Goal: Transaction & Acquisition: Purchase product/service

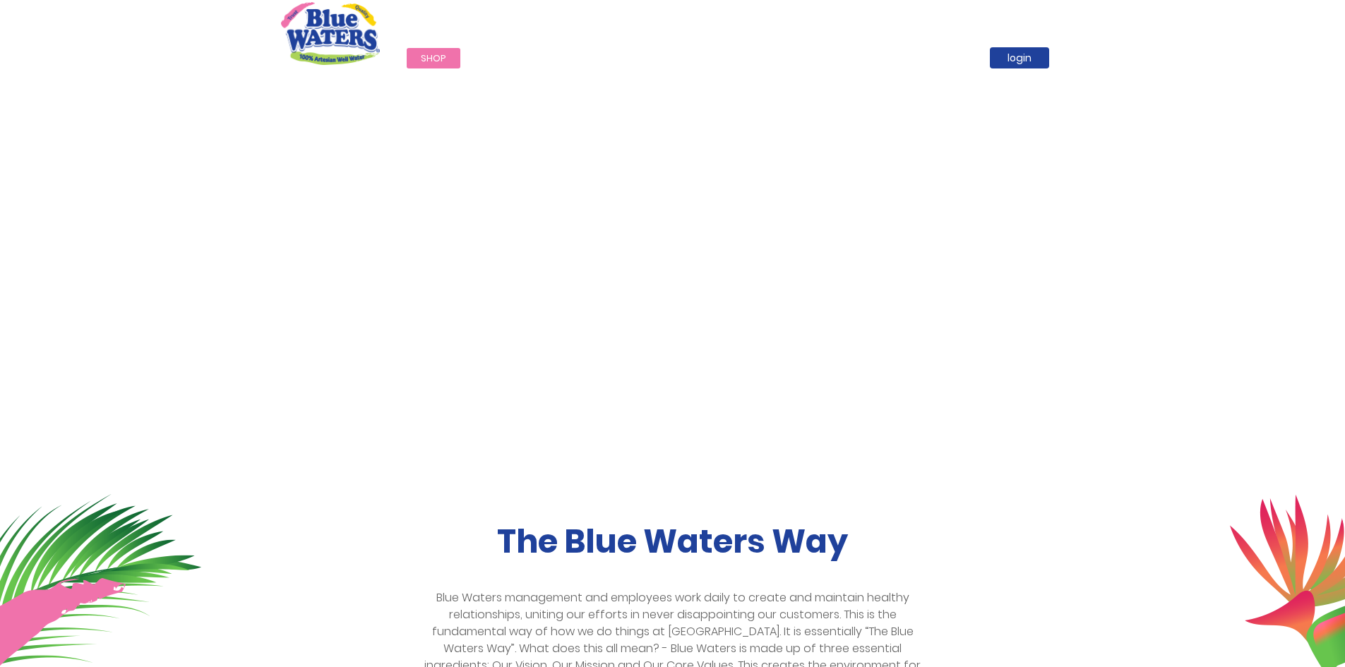
click at [432, 60] on span "Shop" at bounding box center [433, 58] width 25 height 13
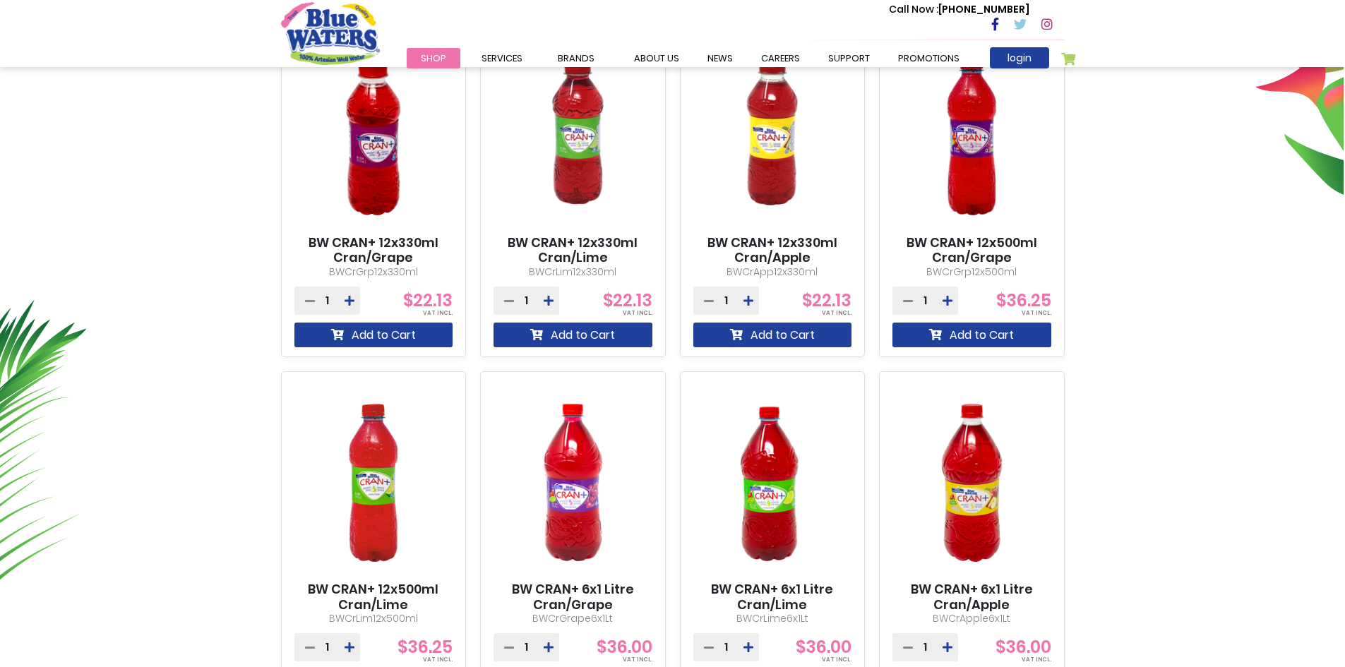
scroll to position [565, 0]
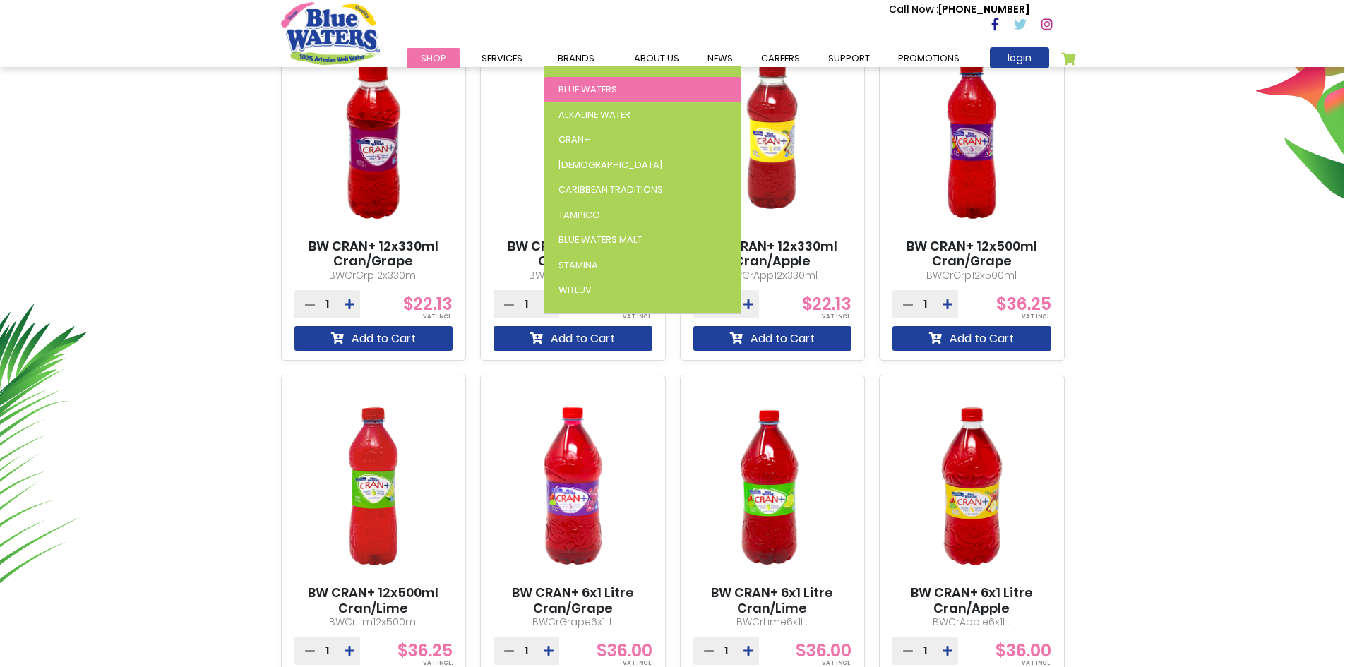
click at [593, 84] on span "Blue Waters" at bounding box center [587, 89] width 59 height 13
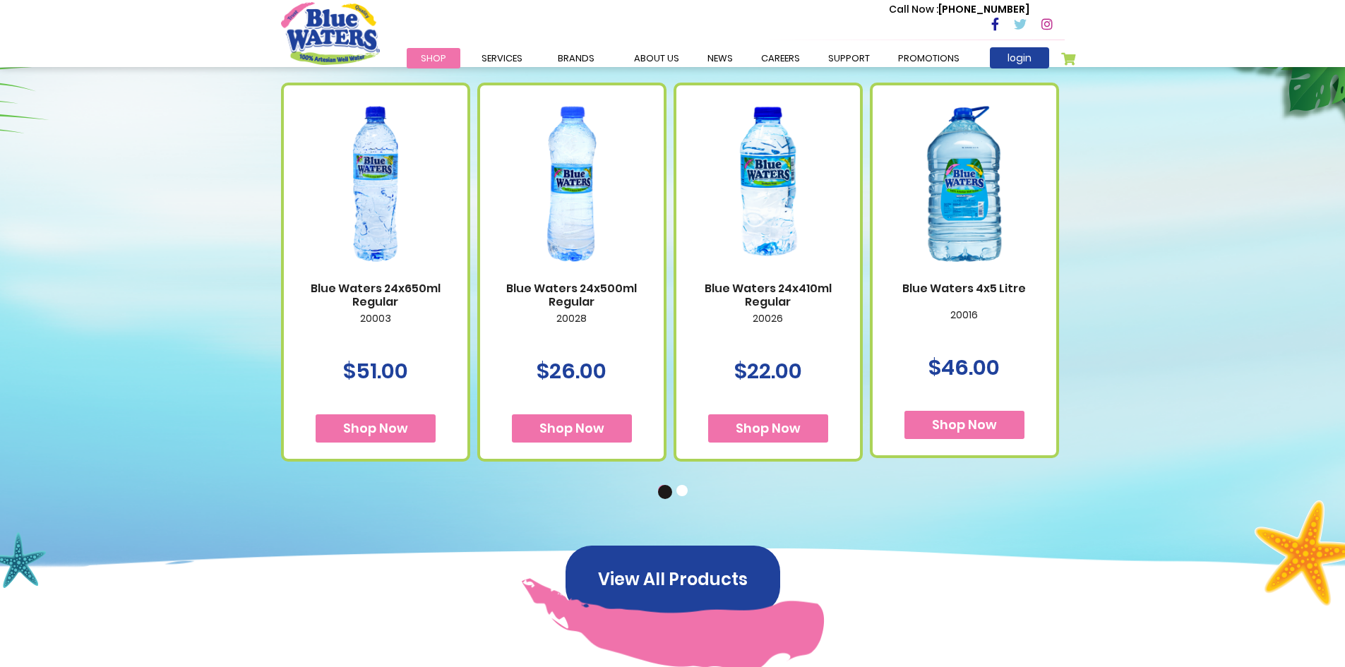
scroll to position [918, 0]
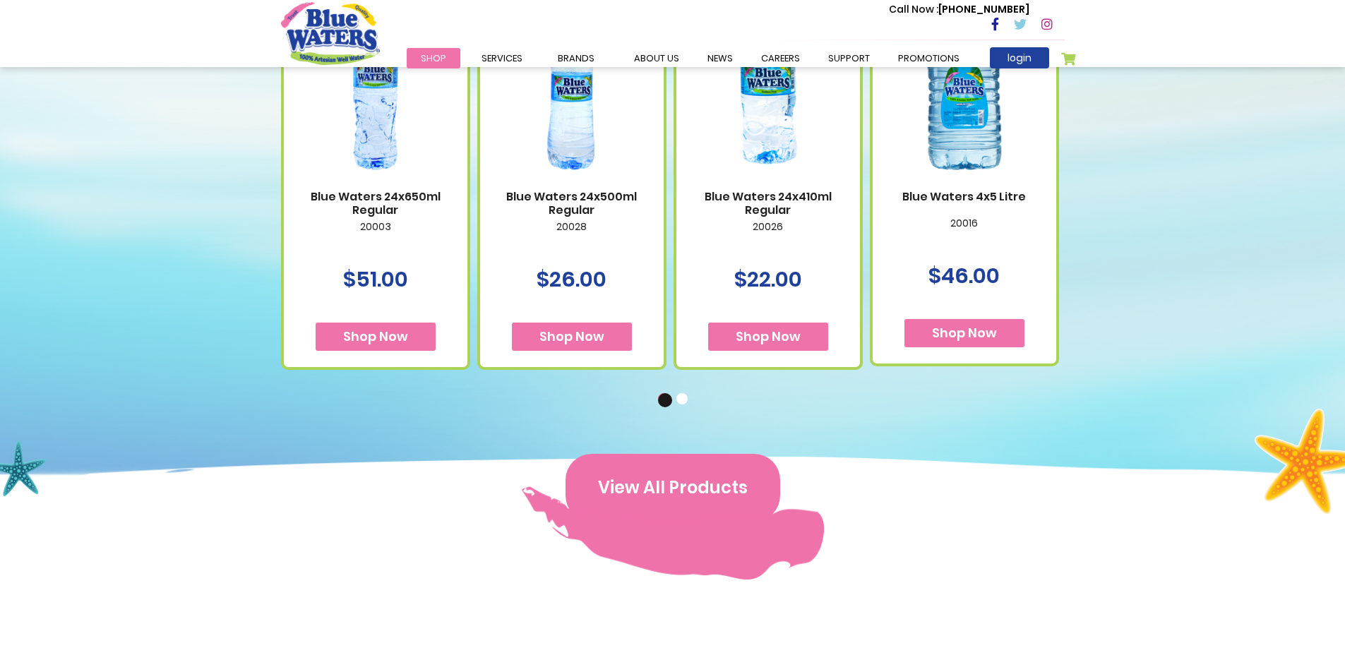
click at [671, 479] on button "View All Products" at bounding box center [672, 488] width 215 height 68
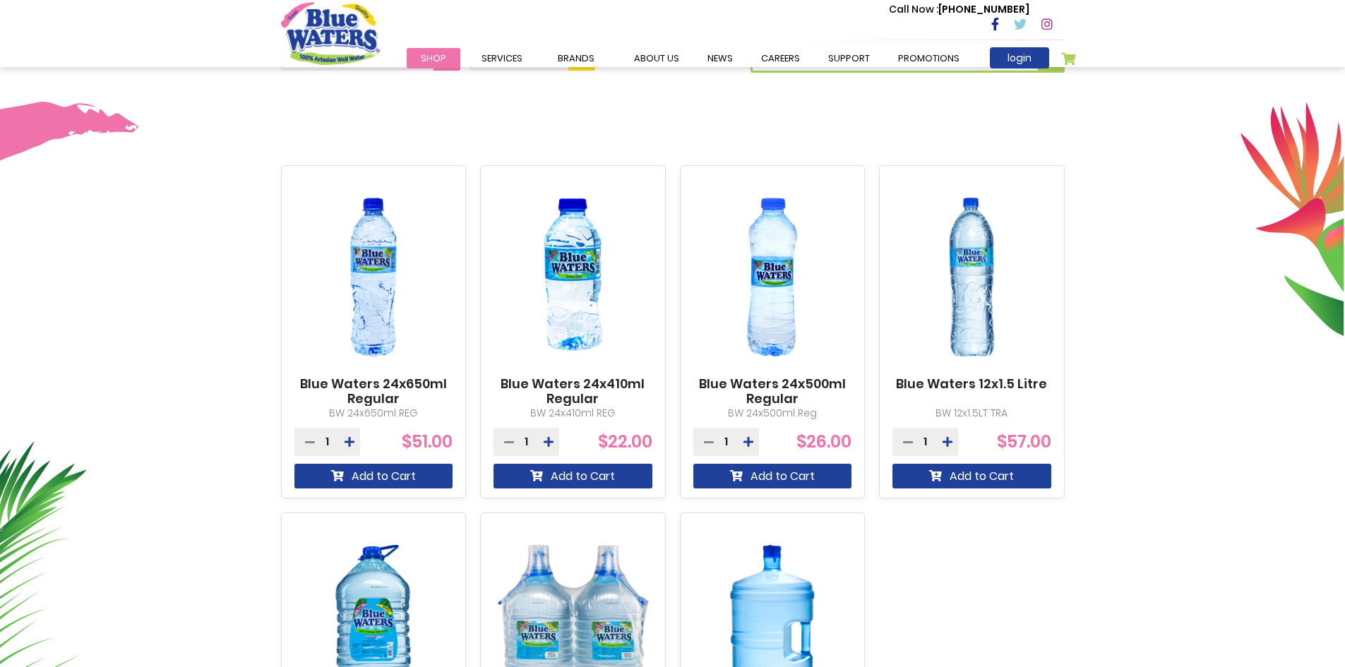
scroll to position [423, 0]
